Goal: Find specific page/section: Find specific page/section

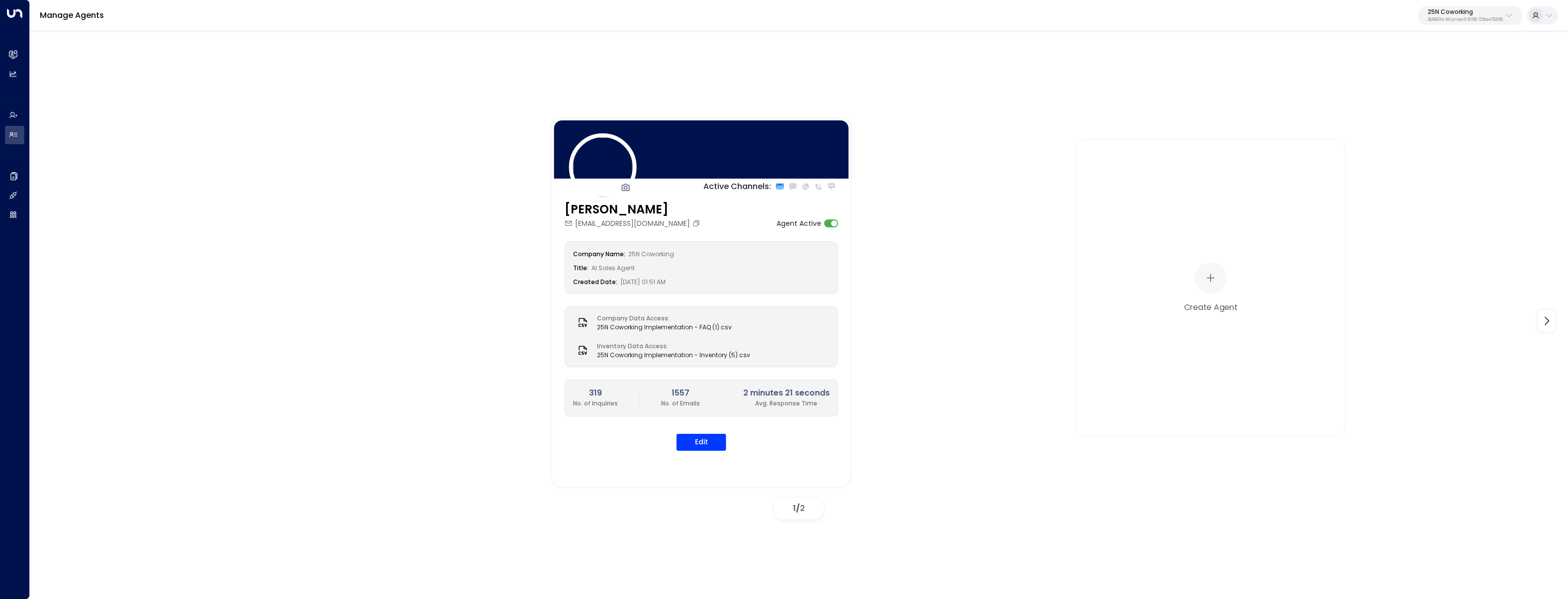
drag, startPoint x: 1471, startPoint y: 15, endPoint x: 1463, endPoint y: 26, distance: 13.6
click at [1471, 15] on div "25N Coworking 3b9800f4-81ca-4ec0-8758-72fbe4763f36" at bounding box center [1465, 15] width 75 height 13
click at [1443, 58] on input "text" at bounding box center [1443, 54] width 145 height 18
type input "*******"
click at [1414, 89] on li "Office Evolution - Jacksonville ID: 541b7cf3-e9a3-430f-a848-67ab73021fe0" at bounding box center [1443, 79] width 151 height 26
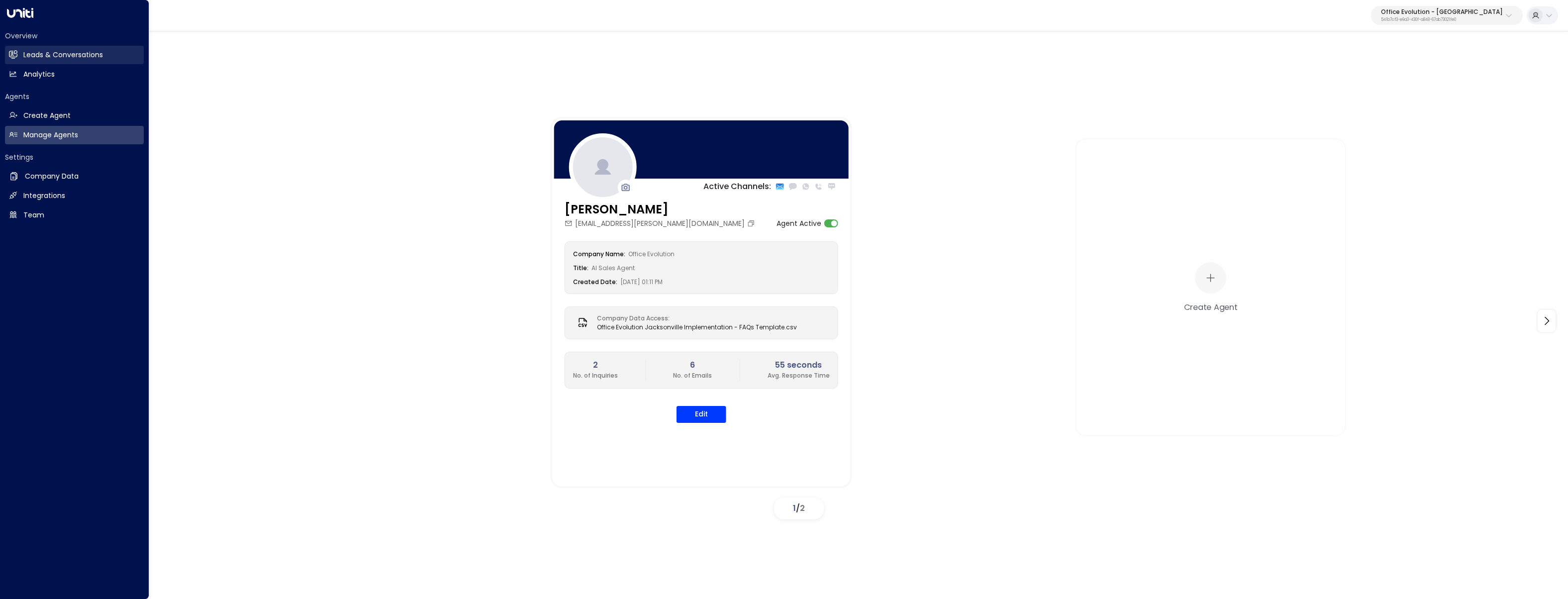
drag, startPoint x: 7, startPoint y: 48, endPoint x: 13, endPoint y: 49, distance: 6.1
click at [7, 48] on link "Leads & Conversations Leads & Conversations" at bounding box center [74, 55] width 139 height 18
